Goal: Entertainment & Leisure: Consume media (video, audio)

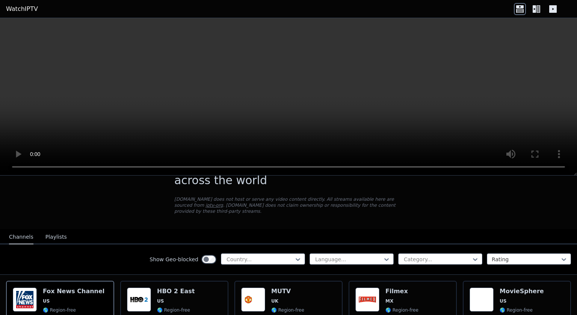
scroll to position [28, 0]
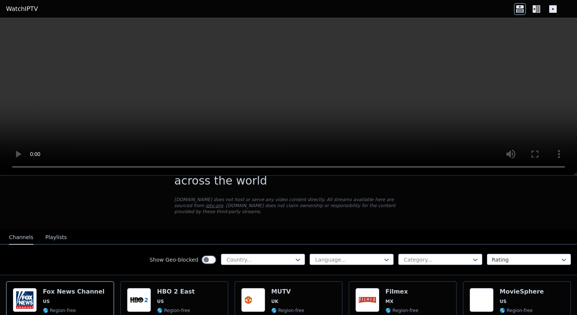
click at [269, 281] on div "Popularity 7115 MUTV UK 🌎 Region-free sports eng" at bounding box center [288, 315] width 108 height 69
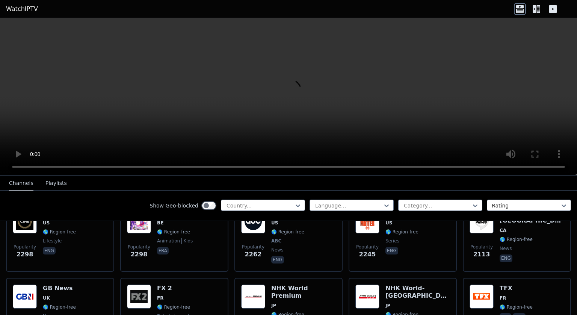
scroll to position [407, 0]
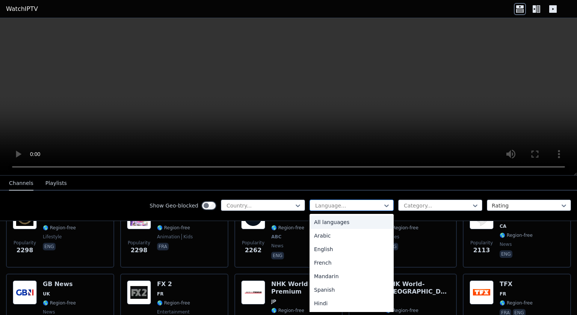
click at [352, 205] on div at bounding box center [348, 206] width 68 height 8
click at [337, 239] on div "Arabic" at bounding box center [352, 236] width 84 height 14
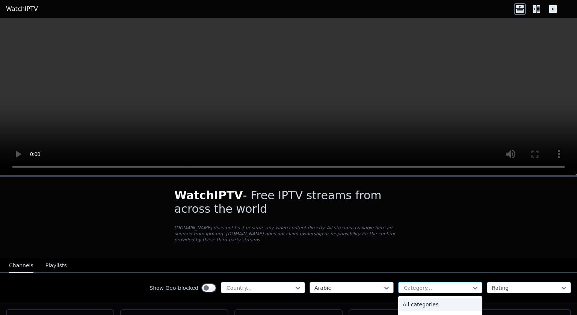
click at [408, 284] on div at bounding box center [437, 288] width 68 height 8
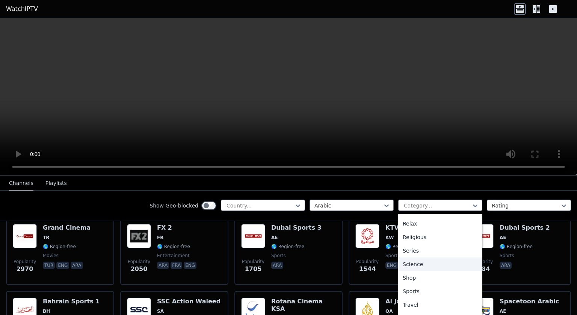
scroll to position [97, 0]
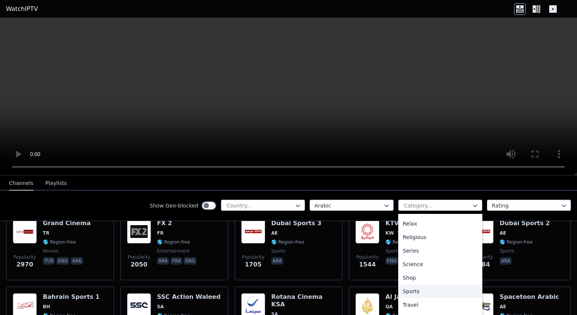
click at [417, 290] on div "Sports" at bounding box center [440, 291] width 84 height 14
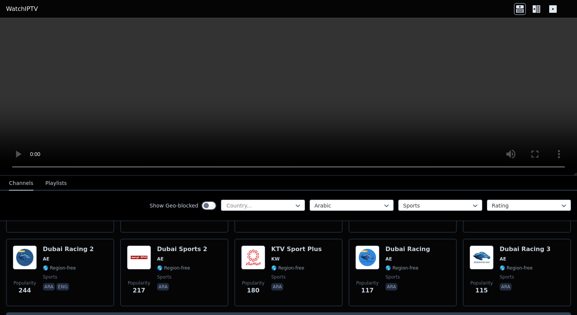
scroll to position [233, 0]
